Goal: Transaction & Acquisition: Purchase product/service

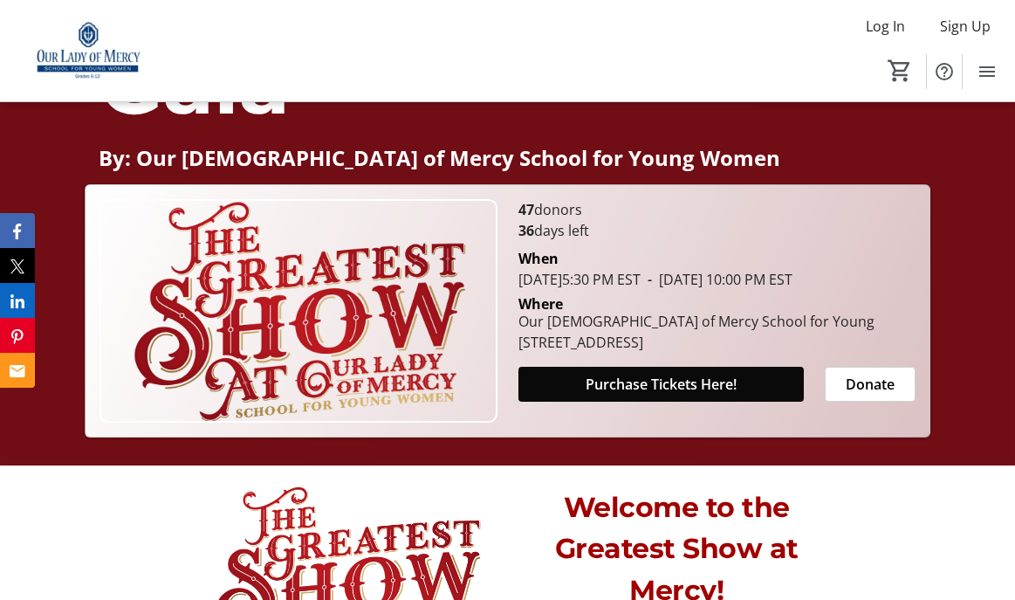
scroll to position [224, 0]
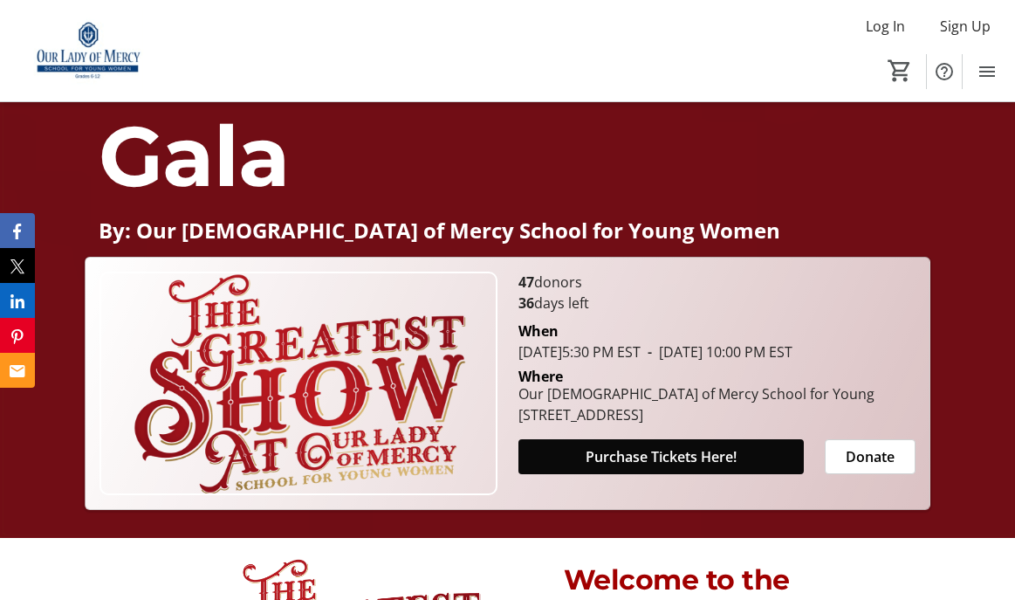
click at [620, 467] on span "Purchase Tickets Here!" at bounding box center [661, 456] width 151 height 21
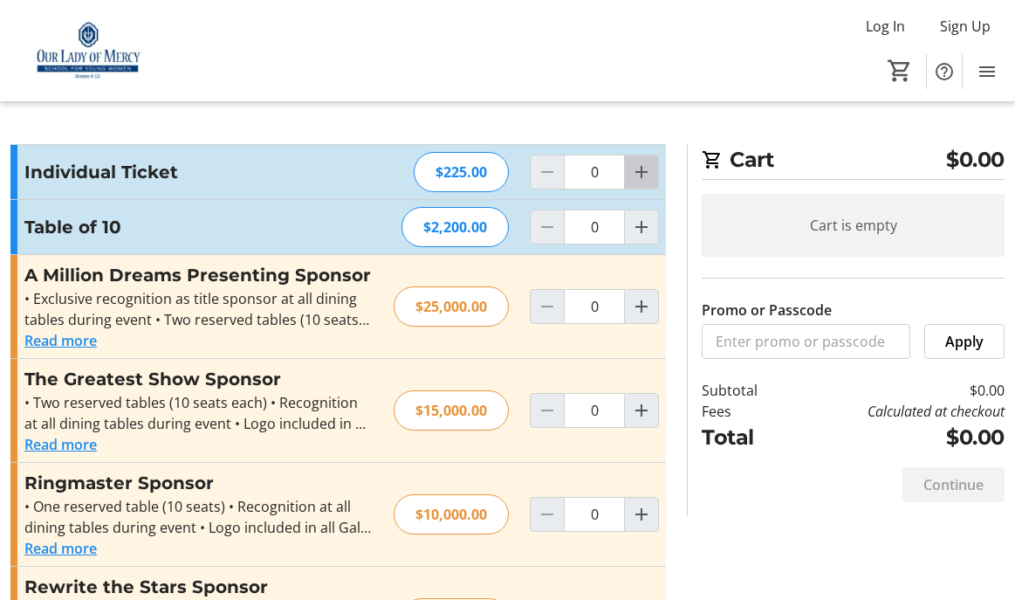
click at [641, 173] on mat-icon "Increment by one" at bounding box center [641, 172] width 21 height 21
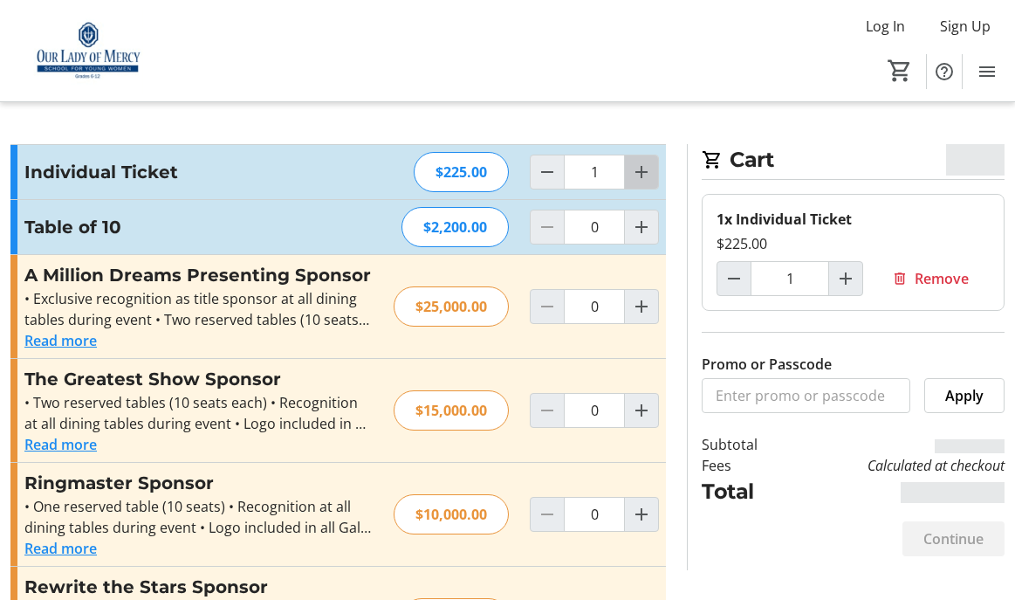
click at [641, 173] on mat-icon "Increment by one" at bounding box center [641, 172] width 21 height 21
type input "2"
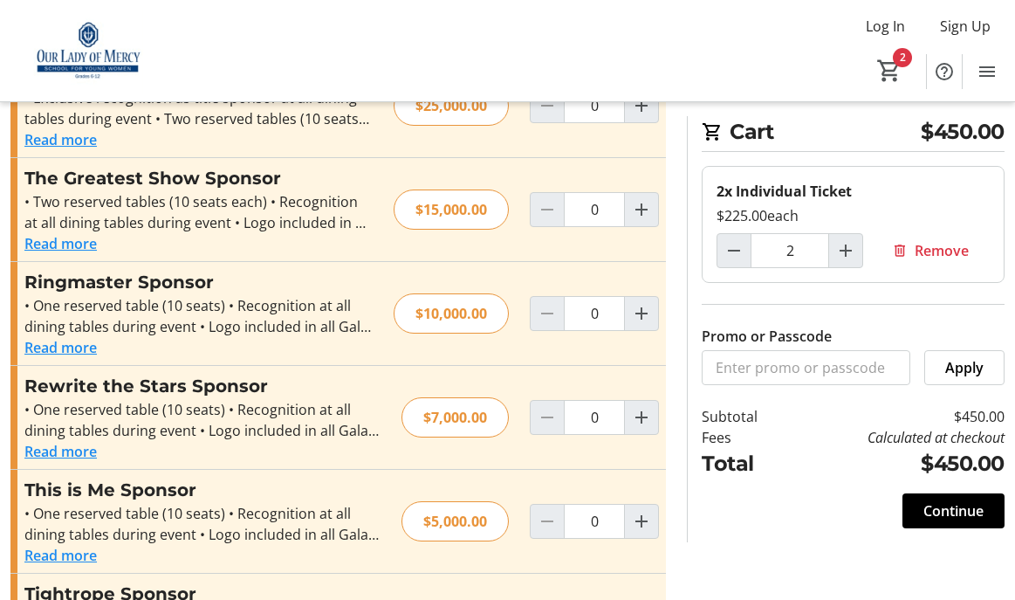
scroll to position [299, 0]
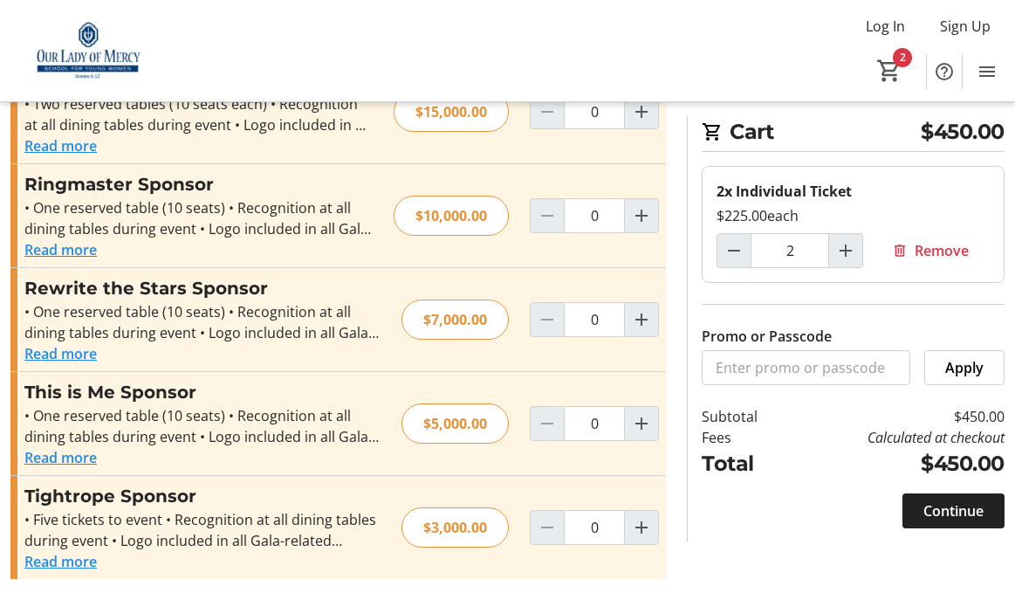
click at [919, 508] on span at bounding box center [954, 511] width 102 height 42
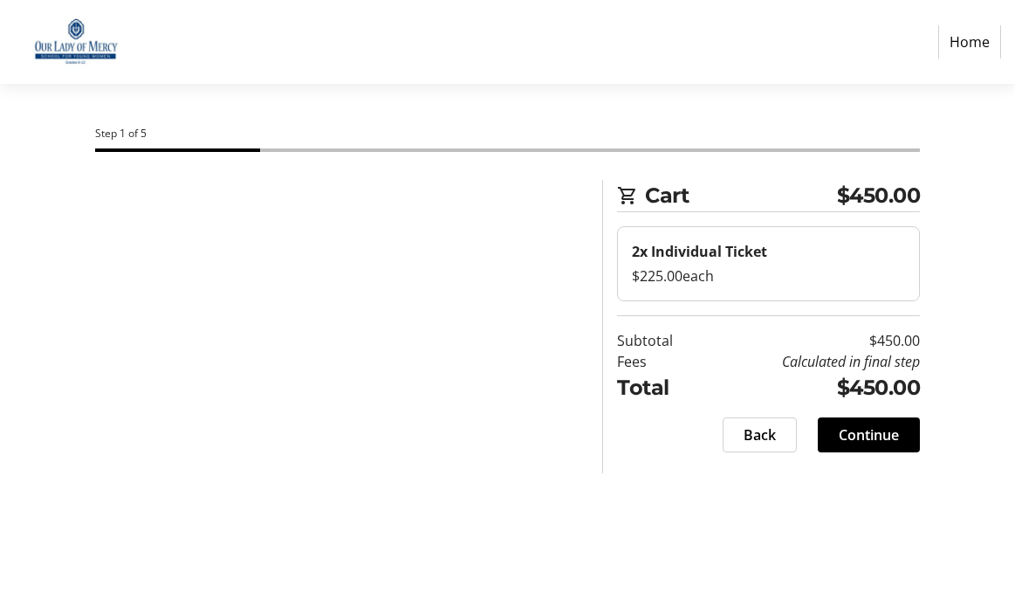
select select
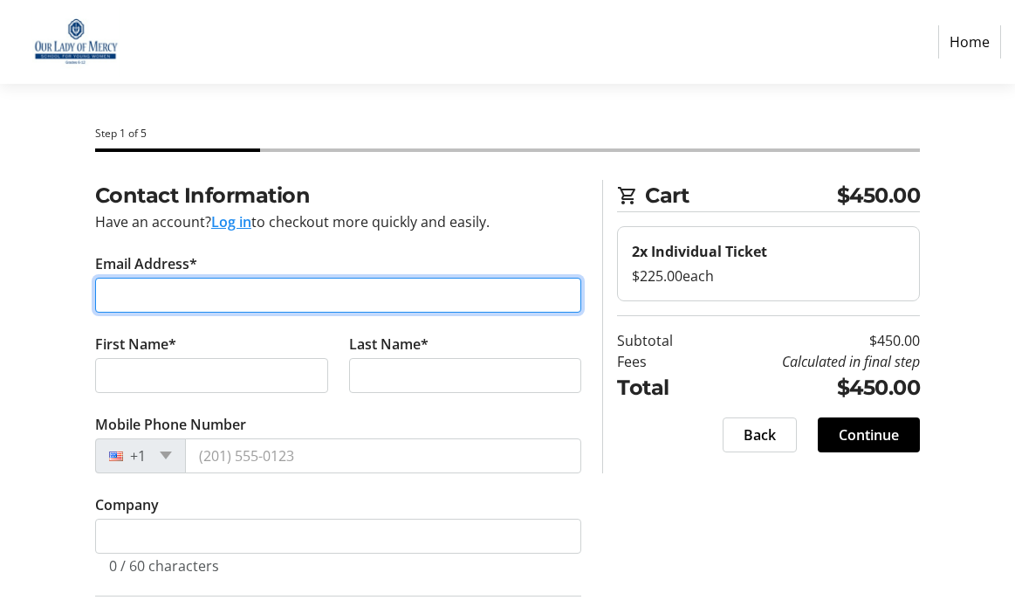
click at [238, 299] on input "Email Address*" at bounding box center [338, 295] width 487 height 35
type input "[PERSON_NAME][EMAIL_ADDRESS][PERSON_NAME][DOMAIN_NAME]"
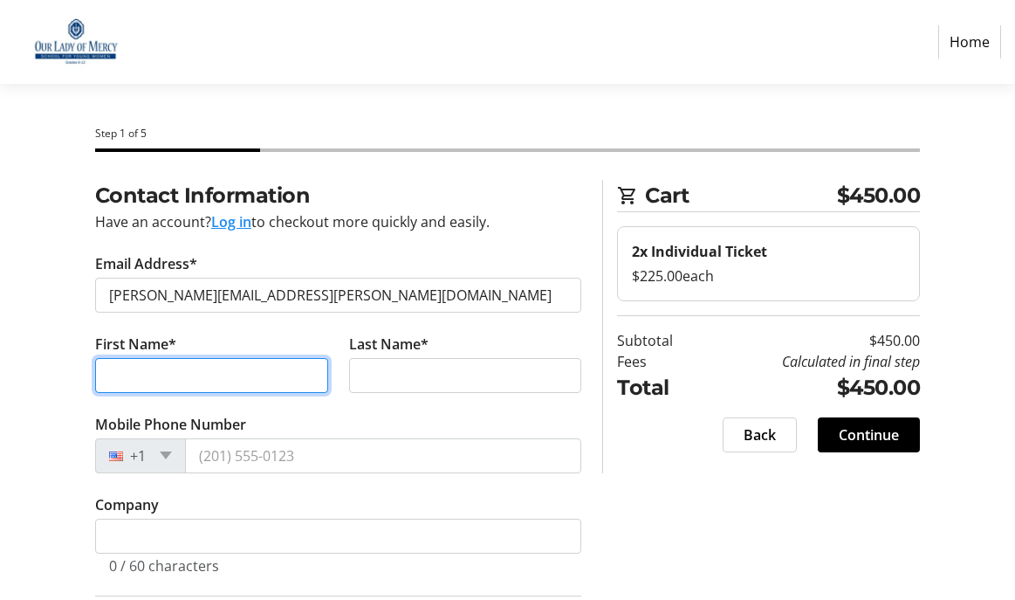
type input "[PERSON_NAME]"
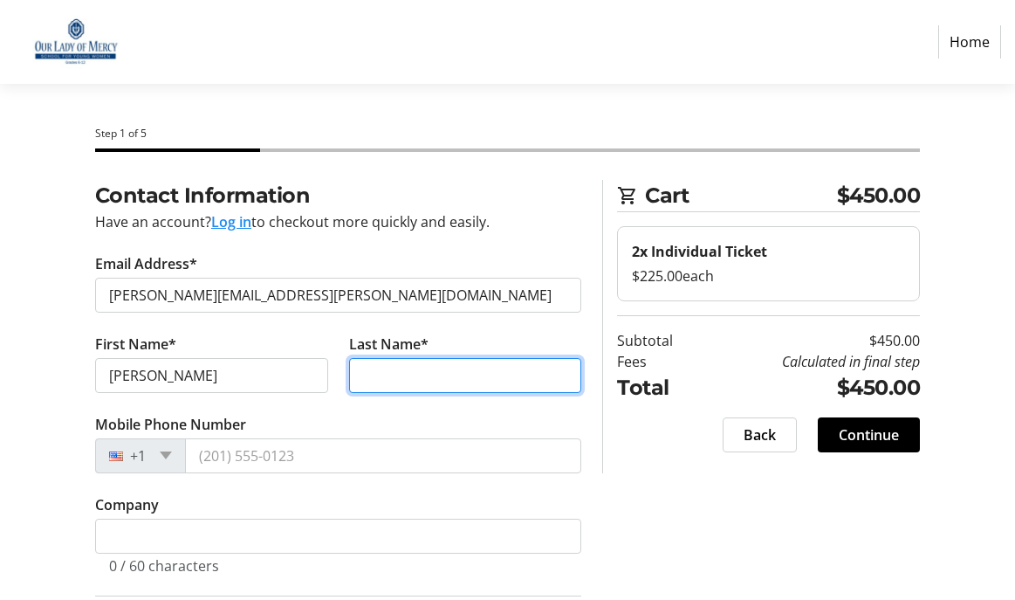
type input "[PERSON_NAME]"
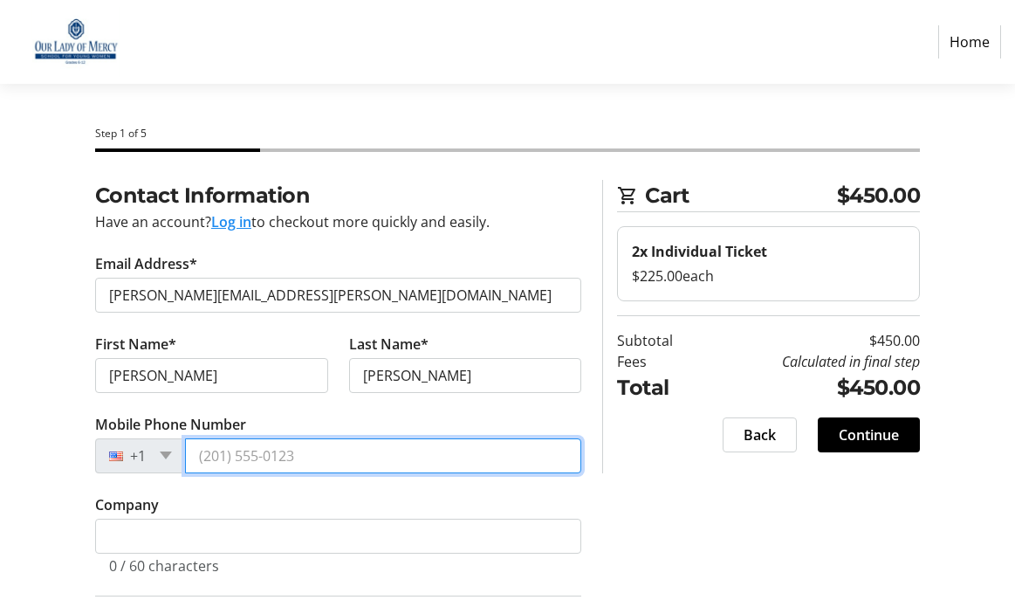
type input "[PHONE_NUMBER]"
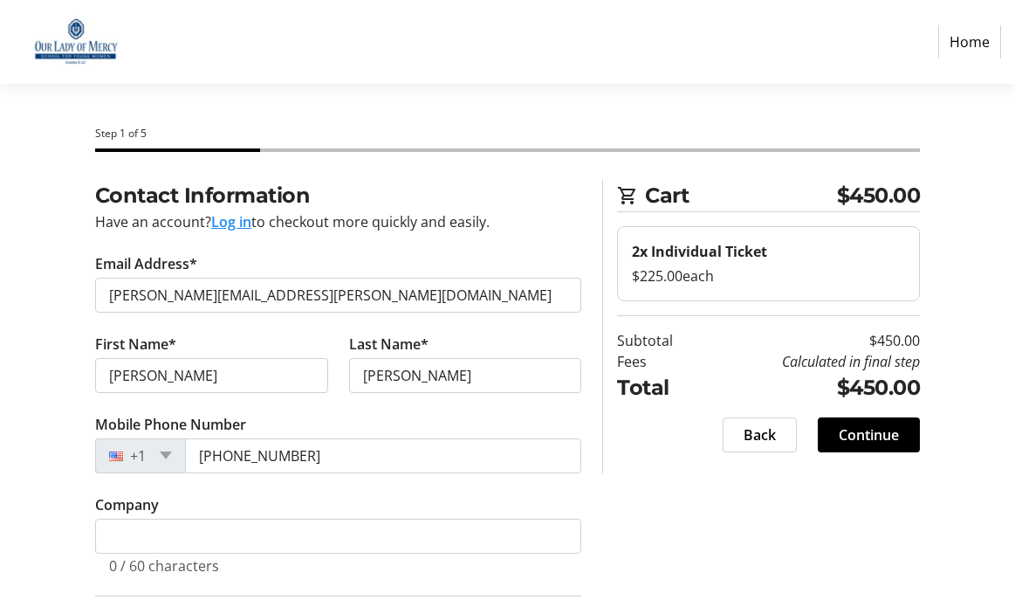
type input "[STREET_ADDRESS]"
type input "[GEOGRAPHIC_DATA]"
type input "14618-4132"
select select "US"
select select "NY"
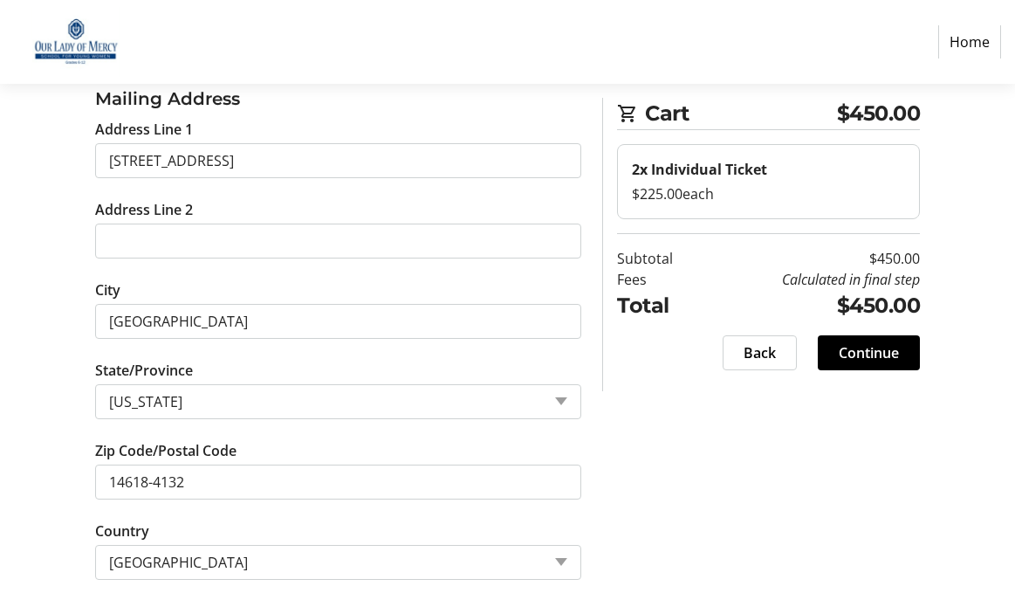
scroll to position [554, 0]
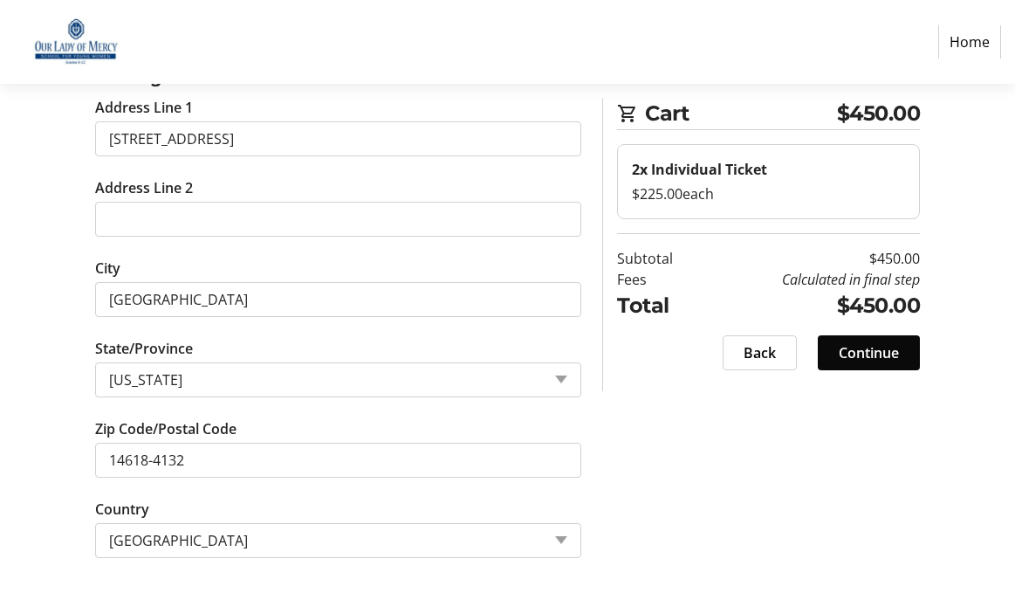
click at [891, 357] on span "Continue" at bounding box center [869, 352] width 60 height 21
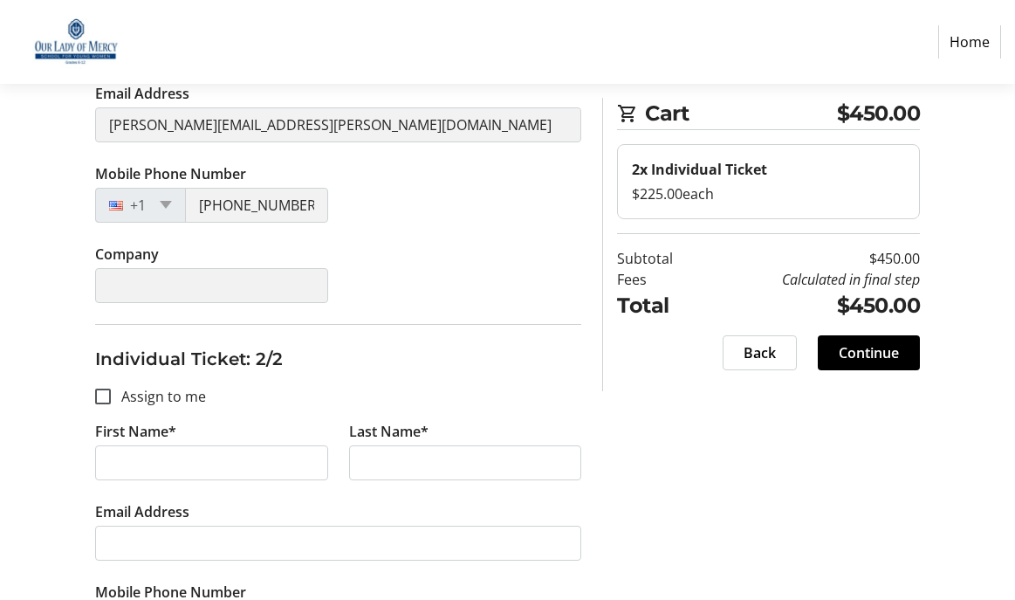
scroll to position [458, 0]
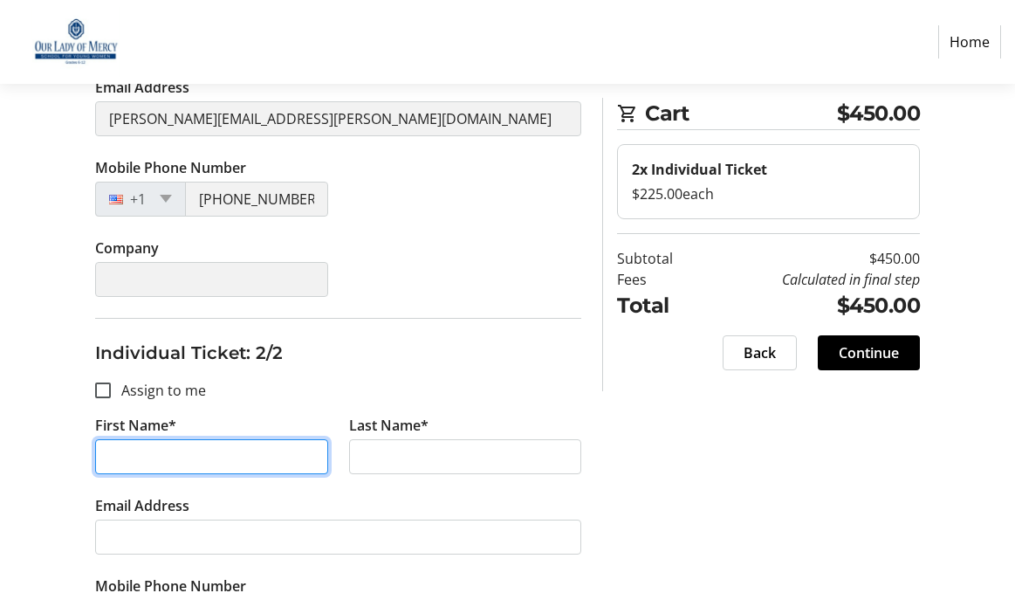
click at [139, 456] on input "First Name*" at bounding box center [211, 456] width 233 height 35
type input "[PERSON_NAME]"
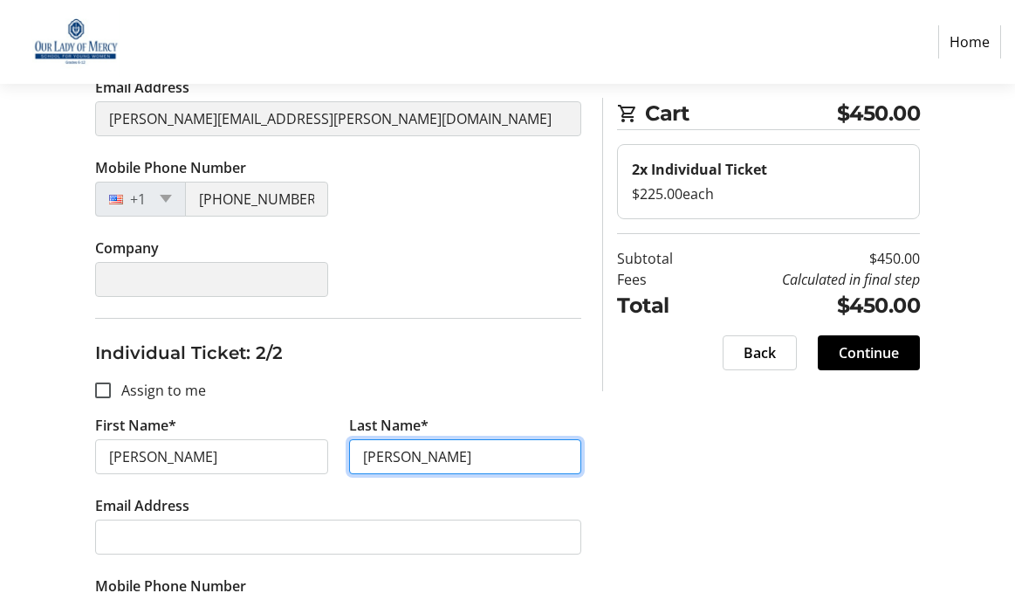
type input "[PERSON_NAME]"
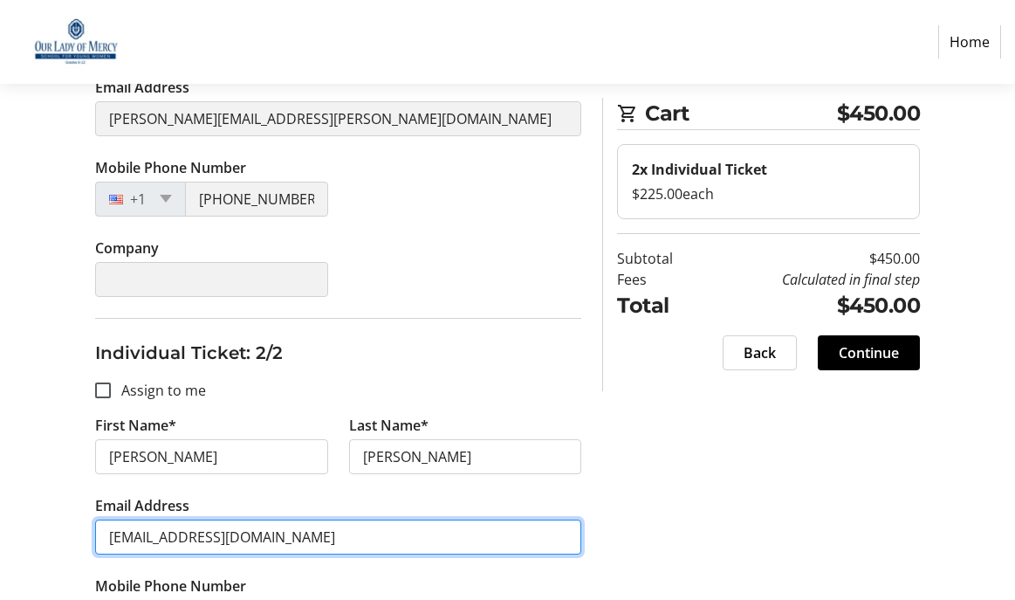
scroll to position [595, 0]
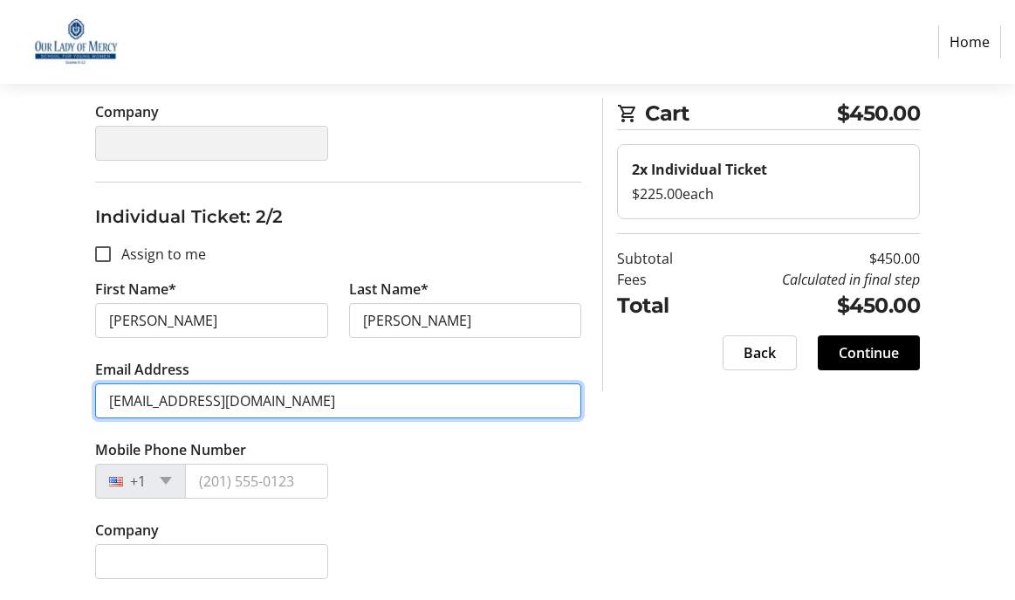
type input "[EMAIL_ADDRESS][DOMAIN_NAME]"
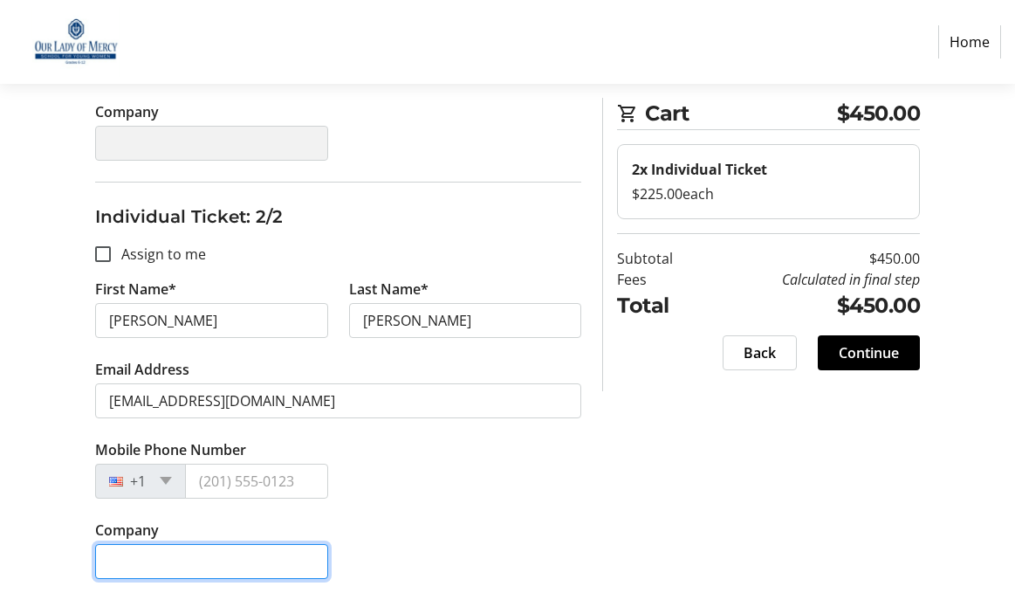
click at [131, 563] on input "Company" at bounding box center [211, 561] width 233 height 35
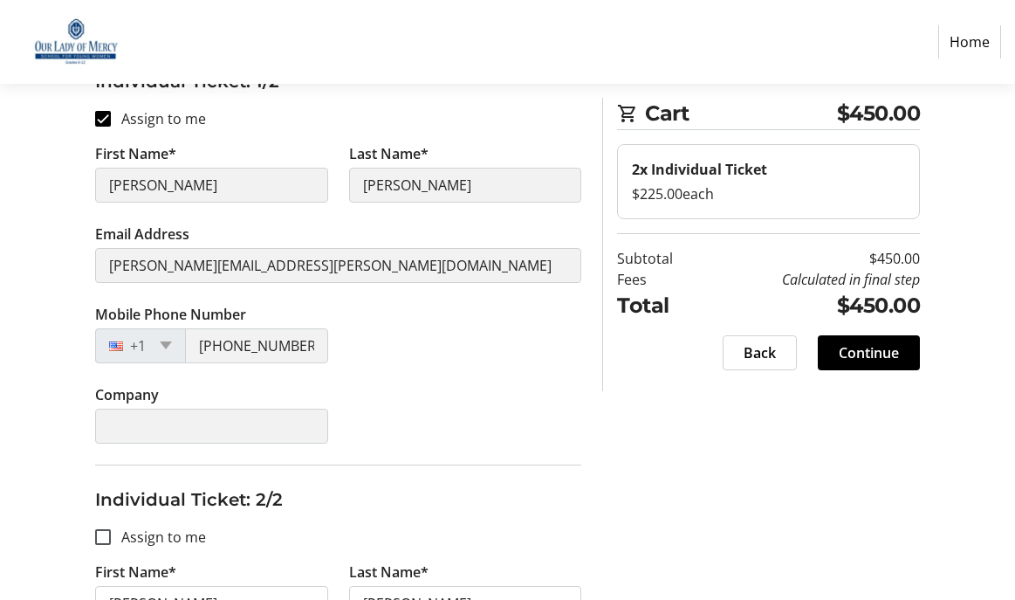
scroll to position [311, 0]
type input "7818564873"
click at [899, 354] on span at bounding box center [869, 353] width 102 height 42
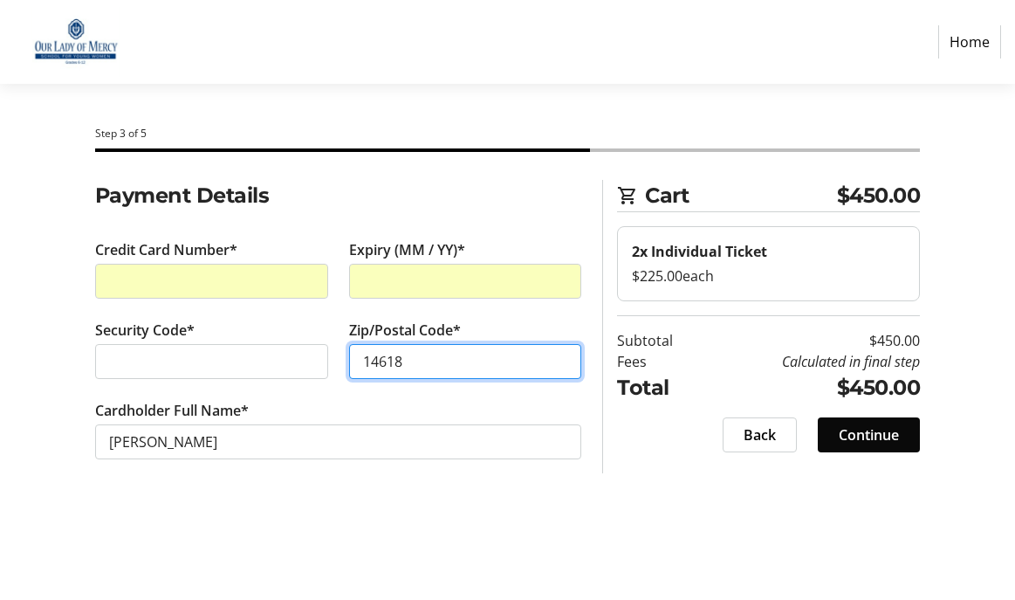
type input "14618"
click at [856, 429] on span "Continue" at bounding box center [869, 434] width 60 height 21
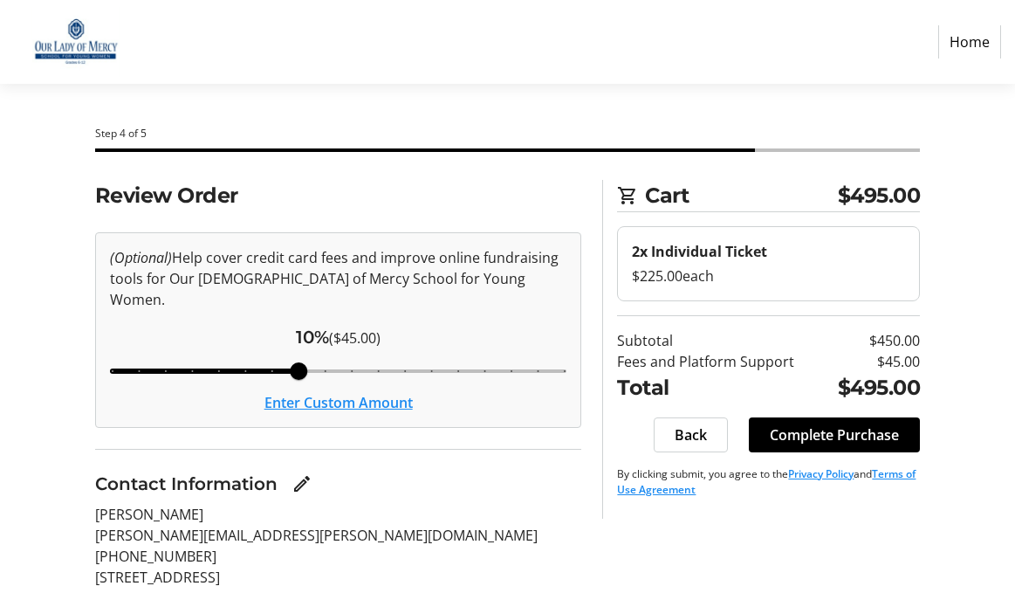
scroll to position [155, 0]
